Goal: Task Accomplishment & Management: Manage account settings

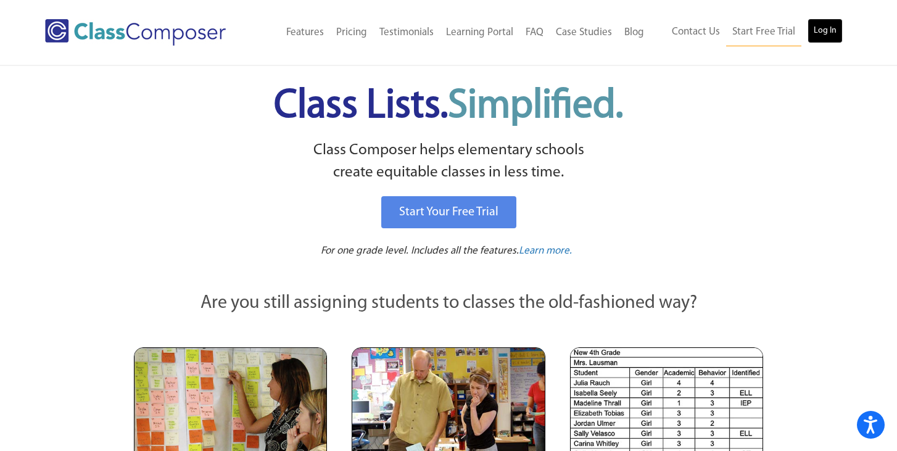
click at [812, 35] on link "Log In" at bounding box center [824, 31] width 35 height 25
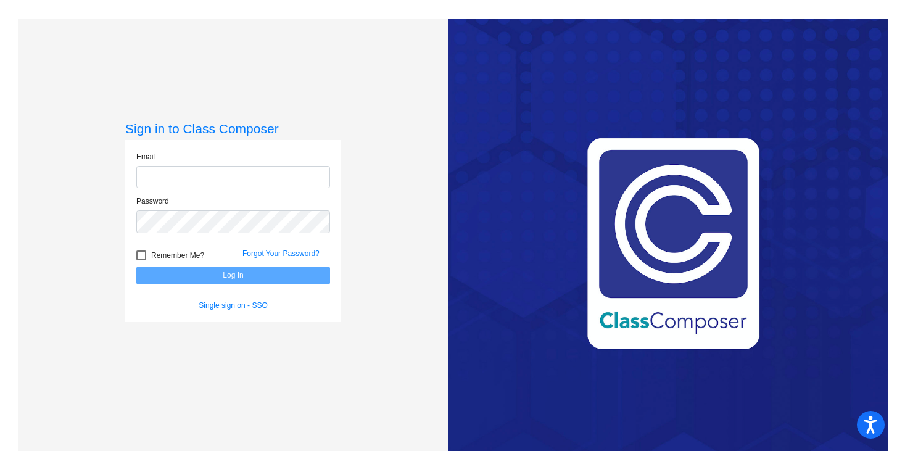
click at [278, 173] on input "email" at bounding box center [233, 177] width 194 height 23
type input "rebecca.gaubatz@nixonsmiley.net"
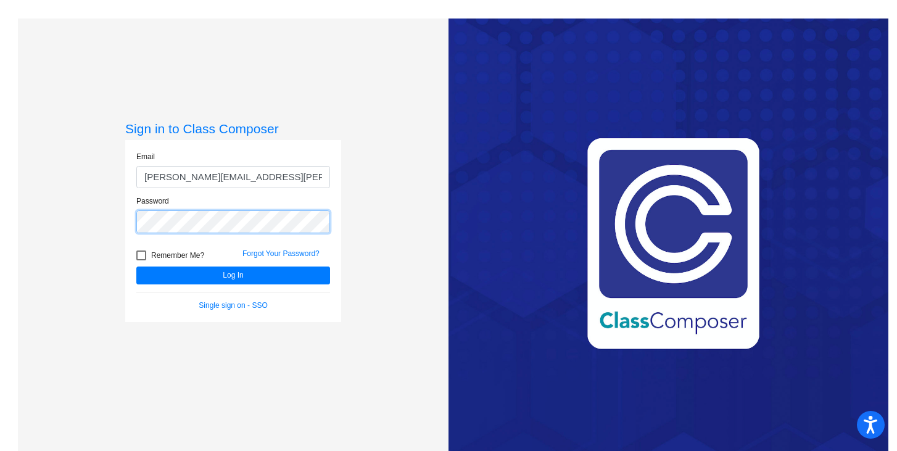
click at [136, 266] on button "Log In" at bounding box center [233, 275] width 194 height 18
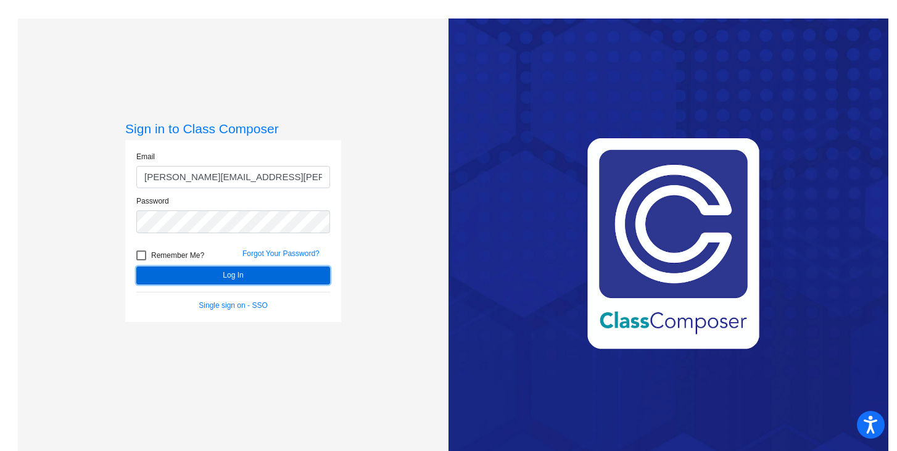
click at [191, 273] on button "Log In" at bounding box center [233, 275] width 194 height 18
